Goal: Check status: Check status

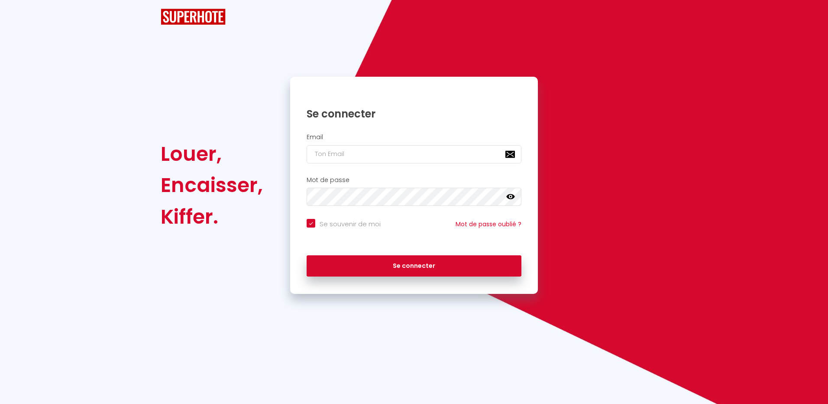
checkbox input "true"
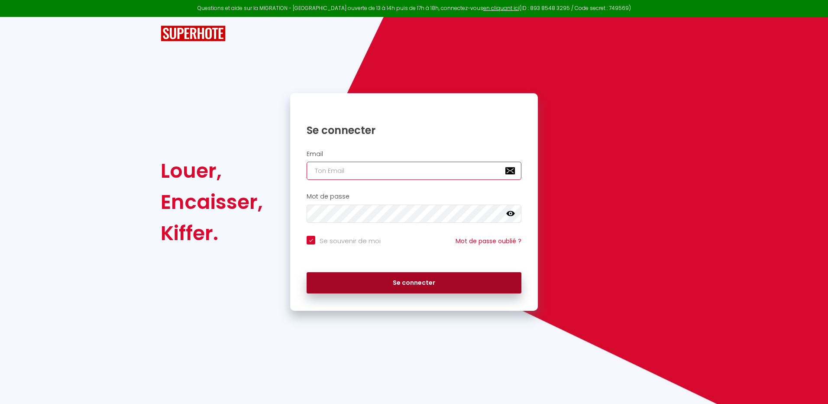
type input "[EMAIL_ADDRESS][DOMAIN_NAME]"
click at [423, 283] on button "Se connecter" at bounding box center [414, 283] width 215 height 22
checkbox input "true"
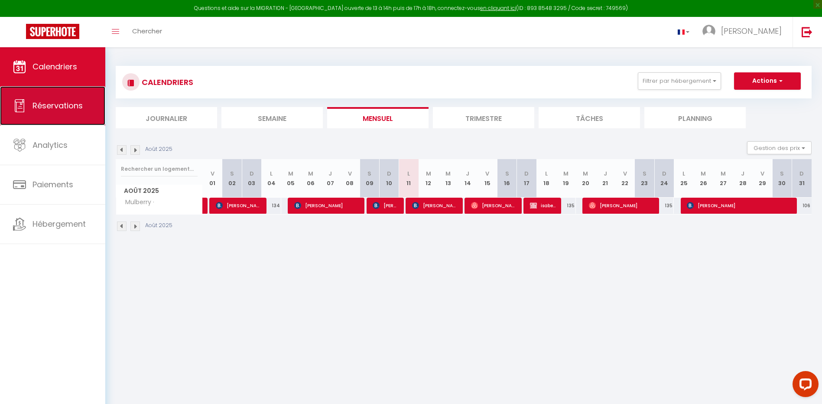
click at [51, 109] on span "Réservations" at bounding box center [57, 105] width 50 height 11
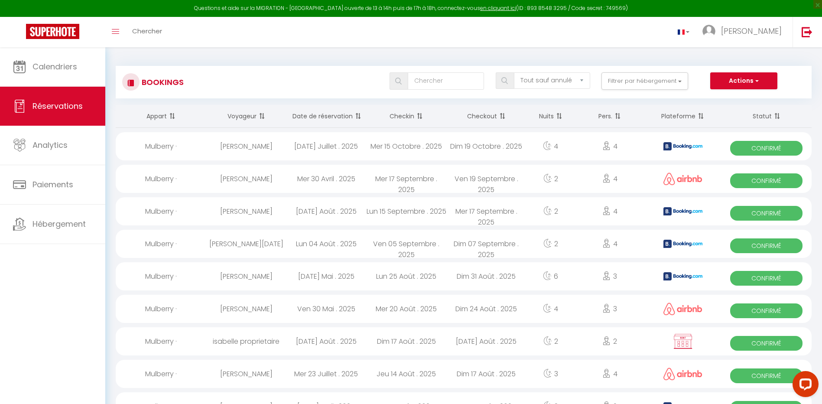
click at [333, 110] on th "Date de réservation" at bounding box center [326, 116] width 80 height 23
click at [804, 29] on img at bounding box center [806, 31] width 11 height 11
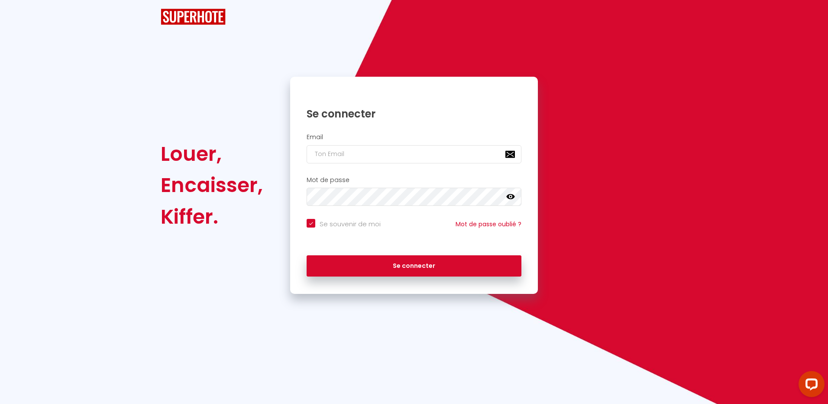
checkbox input "true"
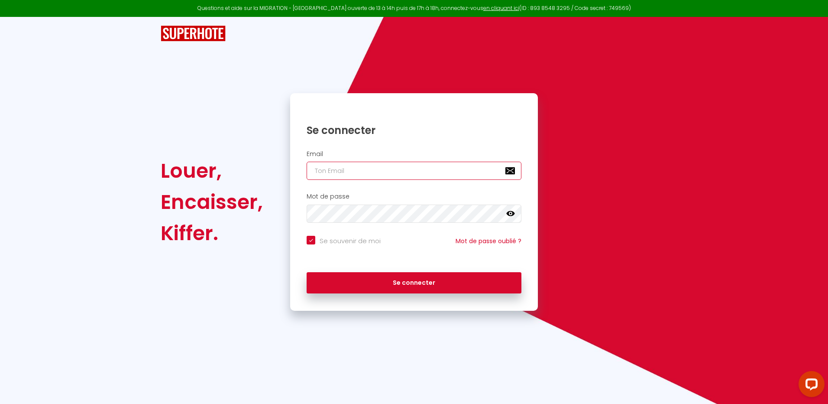
type input "[EMAIL_ADDRESS][DOMAIN_NAME]"
checkbox input "true"
